Goal: Subscribe to service/newsletter

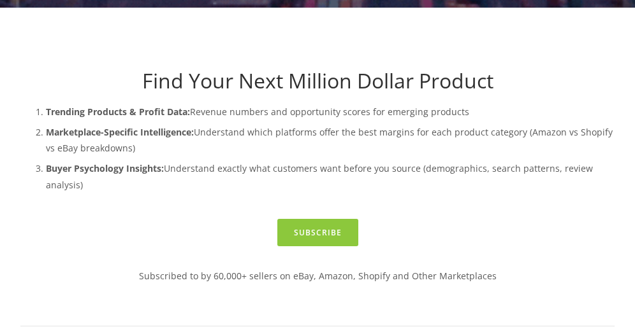
scroll to position [291, 0]
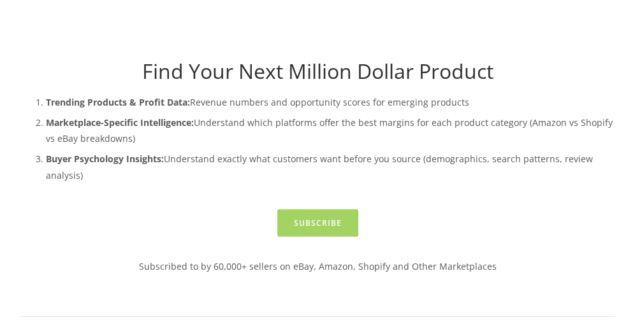
click at [313, 222] on link "Subscribe" at bounding box center [317, 223] width 81 height 27
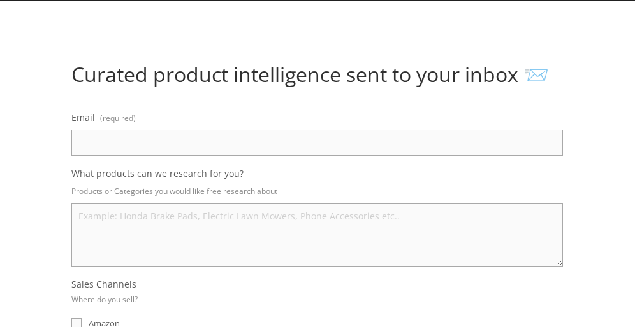
scroll to position [145, 0]
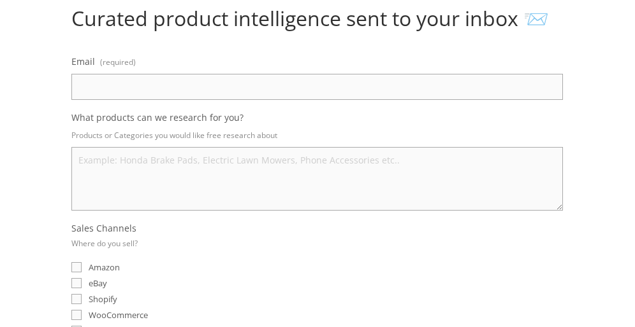
click at [169, 83] on input "Email (required)" at bounding box center [316, 87] width 491 height 26
type input "[EMAIL_ADDRESS][DOMAIN_NAME]"
click at [187, 158] on textarea "What products can we research for you?" at bounding box center [316, 179] width 491 height 64
type textarea "g"
type textarea "h"
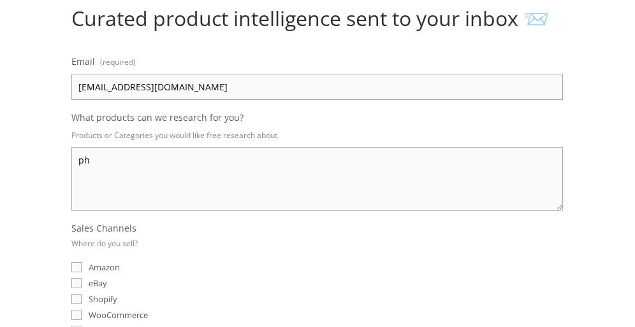
type textarea "p"
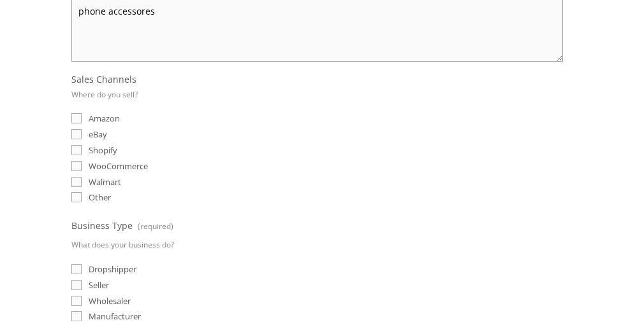
scroll to position [363, 0]
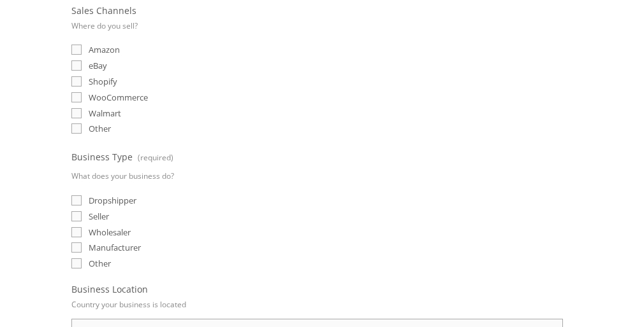
type textarea "phone accessores"
click at [75, 67] on input "eBay" at bounding box center [76, 66] width 10 height 10
checkbox input "true"
click at [80, 199] on input "Dropshipper" at bounding box center [76, 201] width 10 height 10
checkbox input "true"
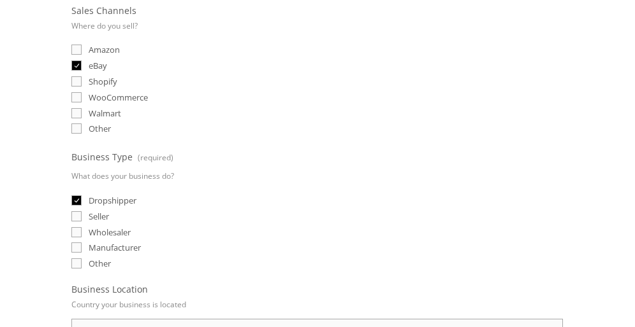
click at [78, 216] on input "Seller" at bounding box center [76, 217] width 10 height 10
checkbox input "true"
click at [81, 233] on input "Wholesaler" at bounding box center [76, 232] width 10 height 10
checkbox input "true"
click at [77, 252] on input "Manufacturer" at bounding box center [76, 248] width 10 height 10
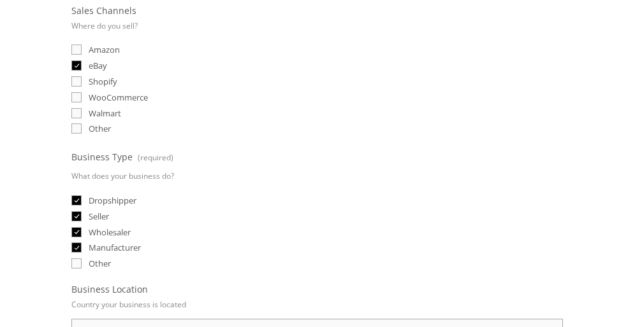
checkbox input "true"
click at [75, 260] on input "Other" at bounding box center [76, 264] width 10 height 10
checkbox input "true"
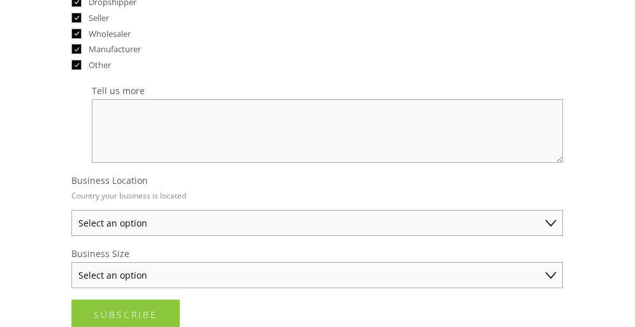
scroll to position [617, 0]
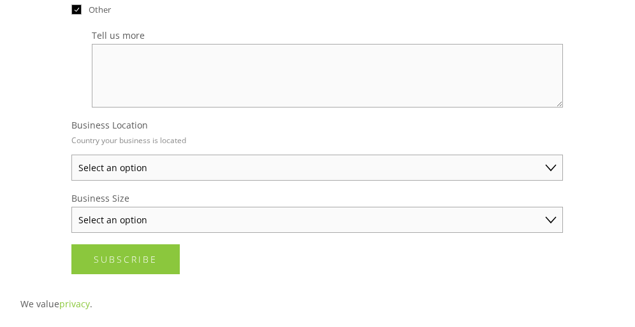
click at [71, 155] on select "Select an option Australia United States United Kingdom China Japan Germany Can…" at bounding box center [316, 168] width 491 height 26
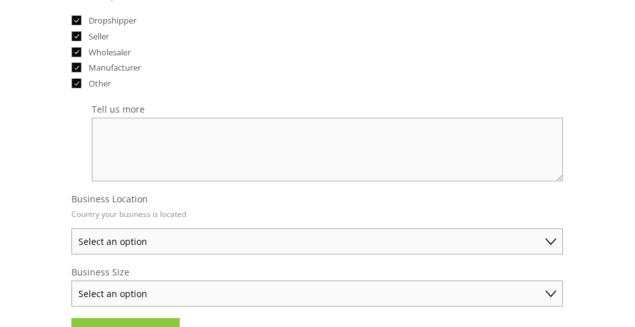
scroll to position [581, 0]
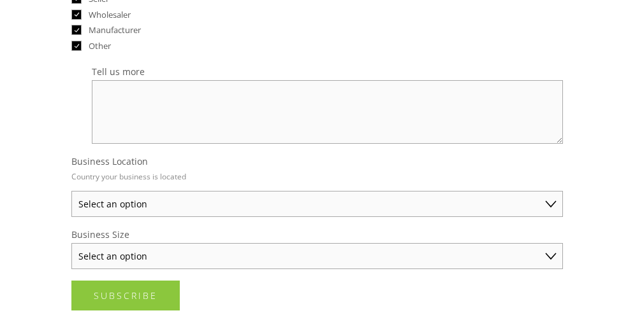
click at [71, 191] on select "Select an option Australia United States United Kingdom China Japan Germany Can…" at bounding box center [316, 204] width 491 height 26
select select "Other"
click at [0, 0] on option "Other" at bounding box center [0, 0] width 0 height 0
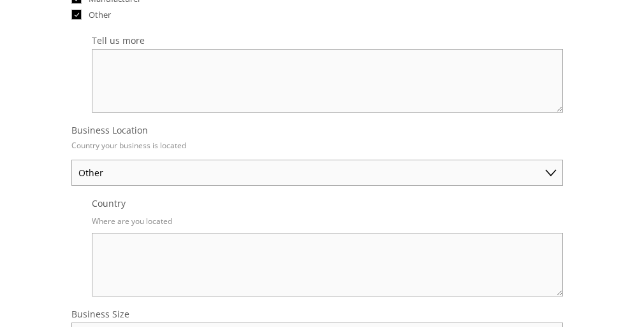
scroll to position [726, 0]
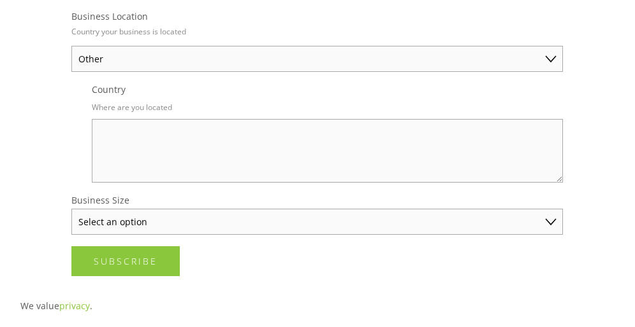
click at [124, 127] on textarea "Country" at bounding box center [327, 151] width 471 height 64
type textarea "uae"
click at [71, 209] on select "Select an option Solo Merchant (under $50K annual sales) Small Business ($50K -…" at bounding box center [316, 222] width 491 height 26
select select "Small Business ($50K - $250K annual sales)"
click at [0, 0] on option "Small Business ($50K - $250K annual sales)" at bounding box center [0, 0] width 0 height 0
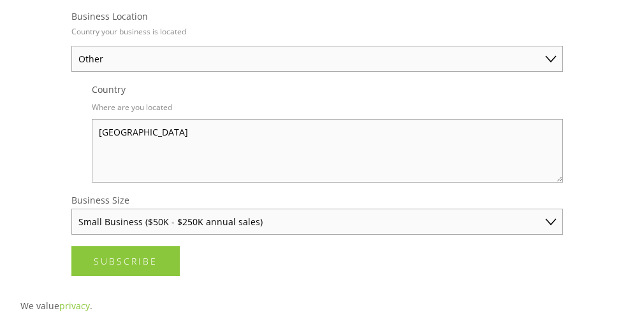
scroll to position [0, 0]
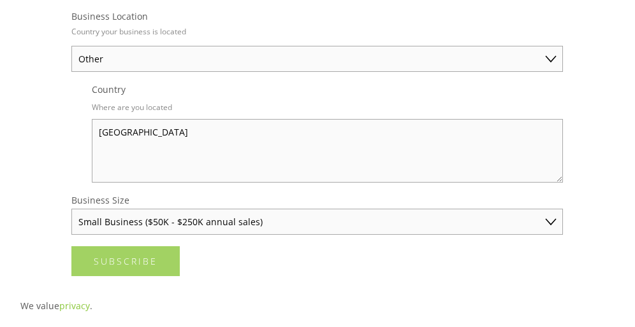
click at [155, 255] on button "Subscribe Subscribe" at bounding box center [125, 262] width 108 height 30
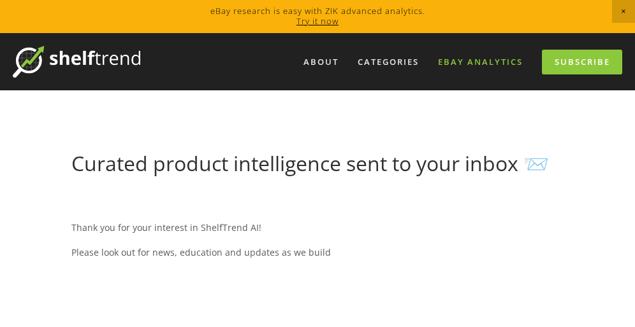
click at [468, 59] on link "eBay Analytics" at bounding box center [479, 62] width 101 height 21
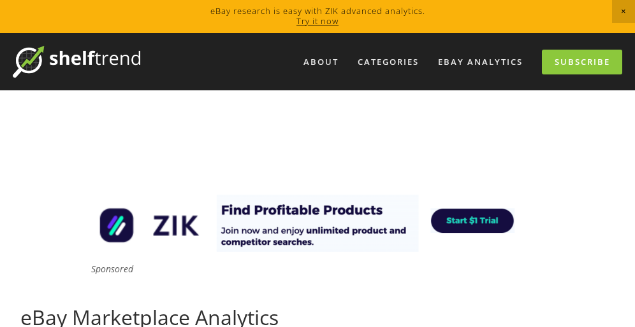
click at [319, 21] on link "Try it now" at bounding box center [317, 20] width 42 height 11
